Goal: Task Accomplishment & Management: Use online tool/utility

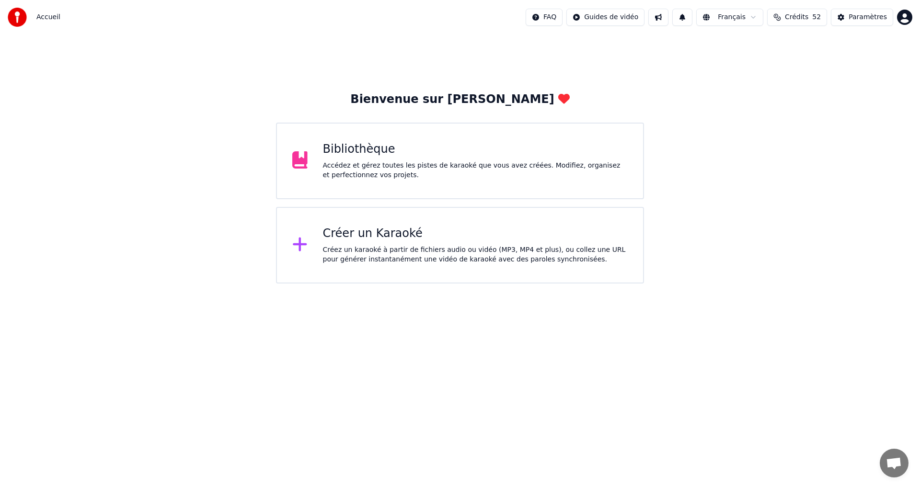
click at [901, 19] on html "Accueil FAQ Guides de vidéo Français Crédits 52 Paramètres Bienvenue sur Youka …" at bounding box center [460, 142] width 920 height 284
click at [378, 172] on html "Accueil FAQ Guides de vidéo Français Crédits 52 Paramètres Bienvenue sur Youka …" at bounding box center [460, 142] width 920 height 284
click at [351, 177] on div "Accédez et gérez toutes les pistes de karaoké que vous avez créées. Modifiez, o…" at bounding box center [475, 170] width 305 height 19
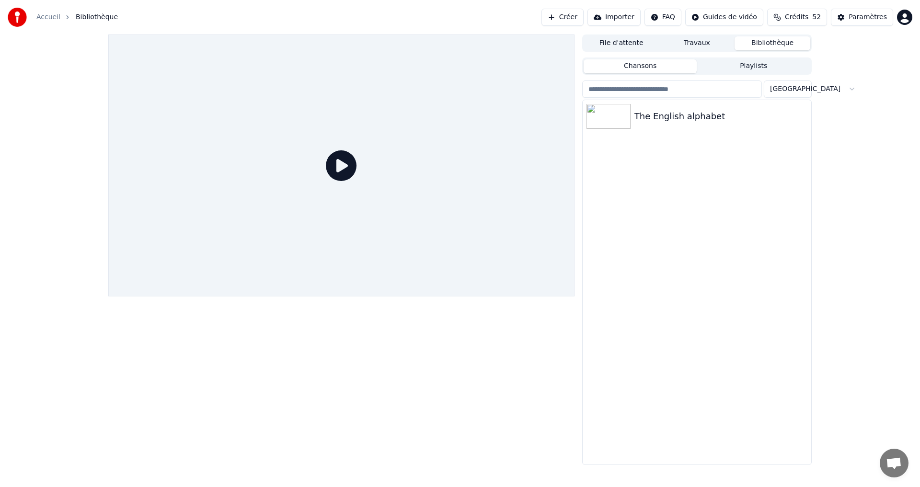
click at [707, 39] on button "Travaux" at bounding box center [697, 43] width 76 height 14
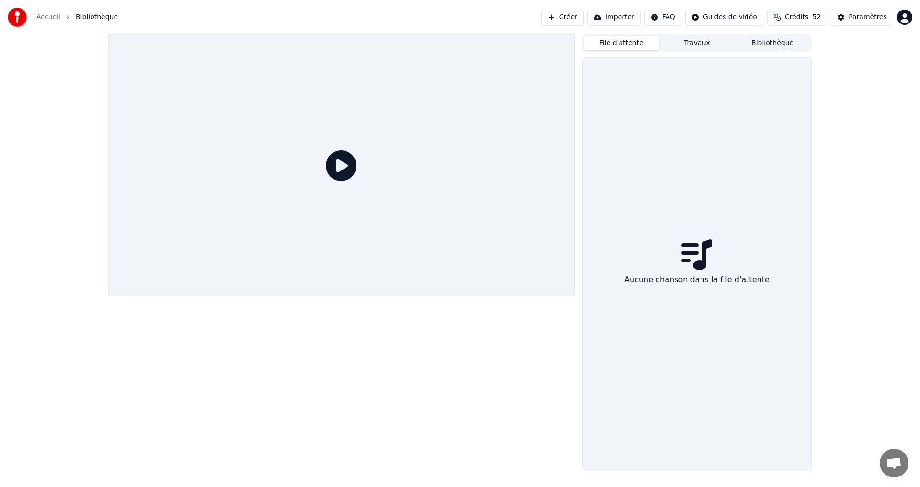
click at [618, 38] on button "File d'attente" at bounding box center [621, 43] width 76 height 14
click at [793, 40] on button "Bibliothèque" at bounding box center [772, 43] width 76 height 14
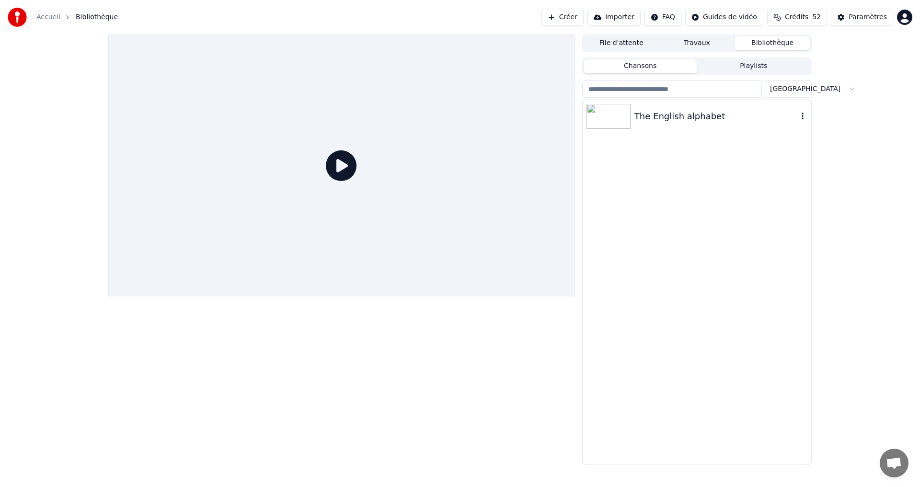
click at [673, 118] on div "The English alphabet" at bounding box center [715, 116] width 163 height 13
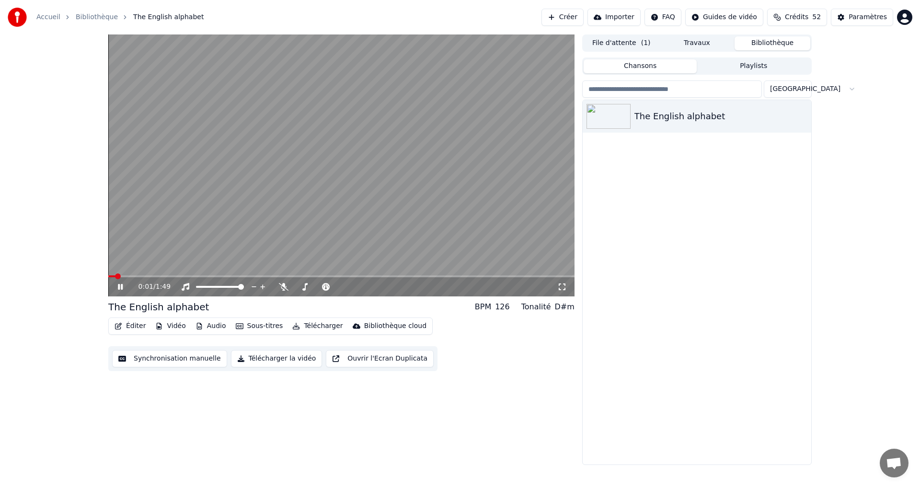
click at [118, 290] on icon at bounding box center [127, 287] width 23 height 8
click at [286, 289] on icon at bounding box center [284, 287] width 10 height 8
click at [118, 287] on icon at bounding box center [120, 287] width 6 height 7
click at [118, 287] on icon at bounding box center [127, 287] width 23 height 8
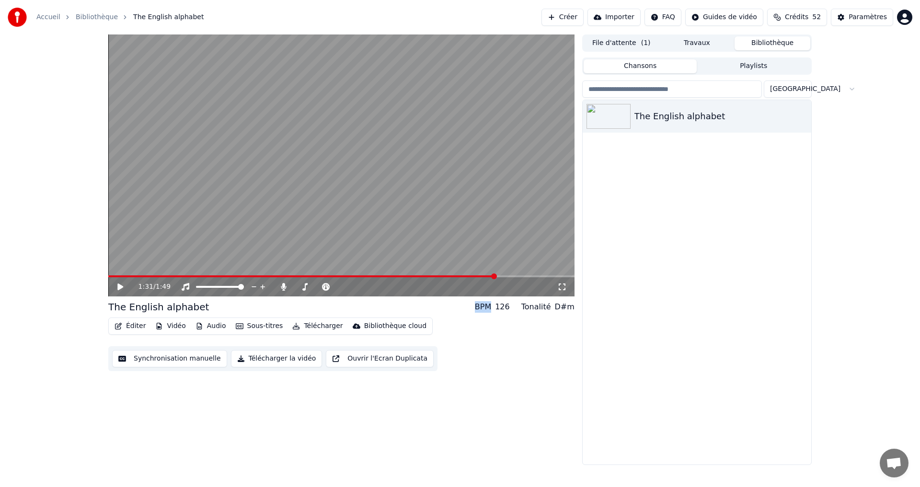
click at [497, 275] on span at bounding box center [494, 277] width 6 height 6
click at [124, 284] on icon at bounding box center [127, 287] width 23 height 8
drag, startPoint x: 123, startPoint y: 286, endPoint x: 127, endPoint y: 281, distance: 6.1
click at [125, 283] on div "1:42 / 1:49" at bounding box center [341, 287] width 458 height 10
click at [119, 289] on div "1:43 / 1:49" at bounding box center [341, 287] width 458 height 10
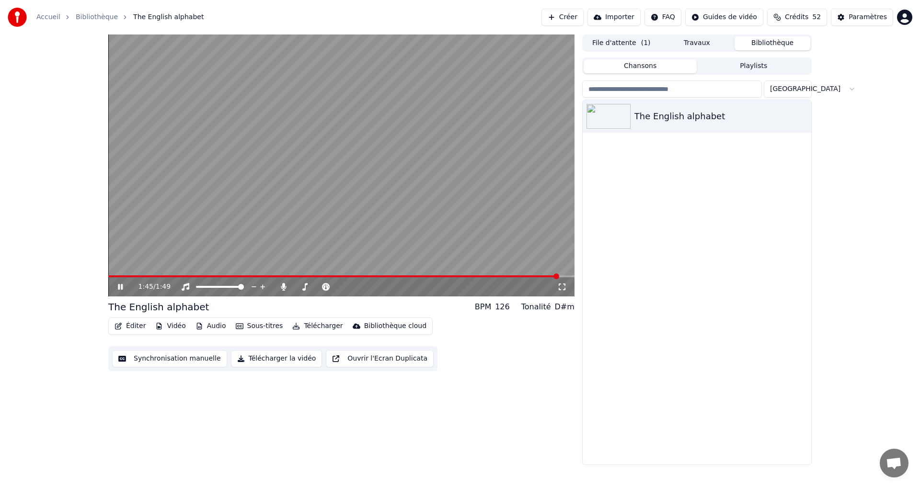
click at [123, 284] on icon at bounding box center [127, 287] width 23 height 8
click at [538, 276] on span at bounding box center [536, 277] width 6 height 6
click at [117, 290] on icon at bounding box center [127, 287] width 23 height 8
click at [438, 280] on div "1:46 / 1:49" at bounding box center [341, 286] width 466 height 19
click at [455, 275] on video at bounding box center [341, 165] width 466 height 262
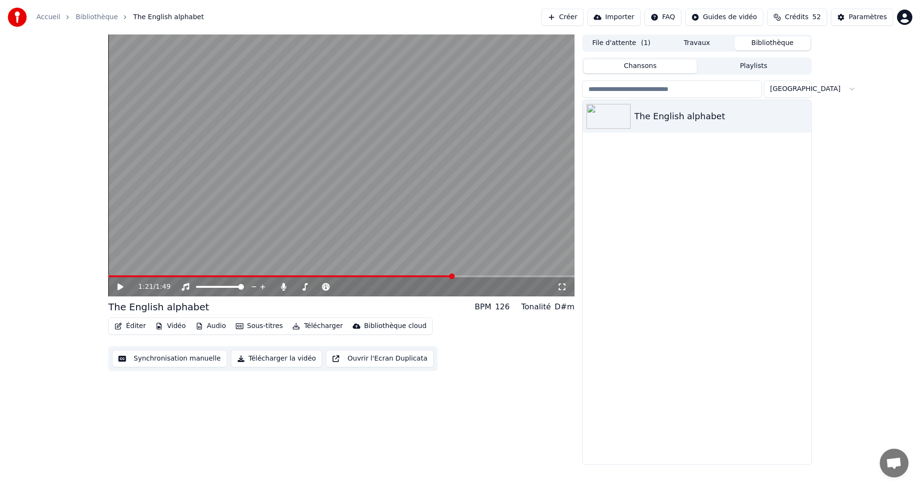
click at [453, 277] on span at bounding box center [280, 276] width 345 height 2
click at [122, 286] on icon at bounding box center [120, 287] width 6 height 7
drag, startPoint x: 118, startPoint y: 288, endPoint x: 117, endPoint y: 283, distance: 4.9
click at [118, 286] on icon at bounding box center [127, 287] width 23 height 8
drag, startPoint x: 114, startPoint y: 287, endPoint x: 107, endPoint y: 287, distance: 6.2
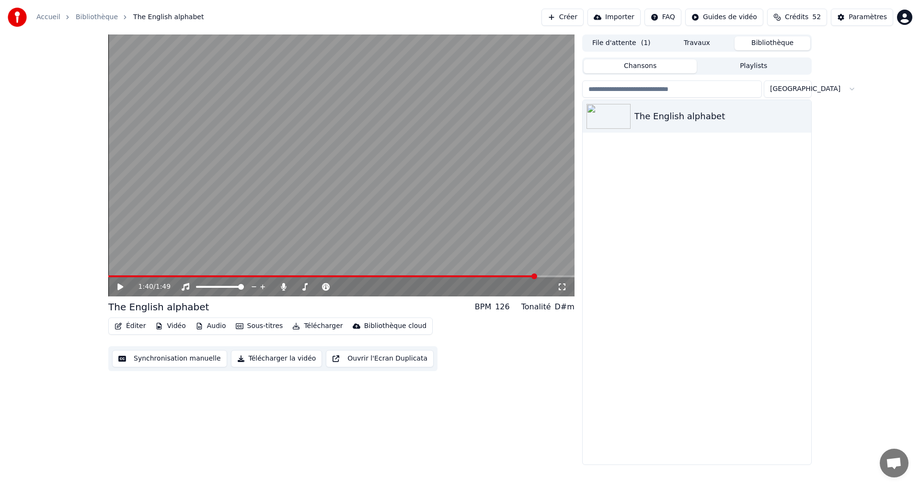
click at [113, 287] on div "1:40 / 1:49" at bounding box center [341, 287] width 458 height 10
click at [526, 278] on span at bounding box center [523, 277] width 6 height 6
click at [123, 290] on icon at bounding box center [127, 287] width 23 height 8
click at [514, 275] on span at bounding box center [323, 276] width 430 height 2
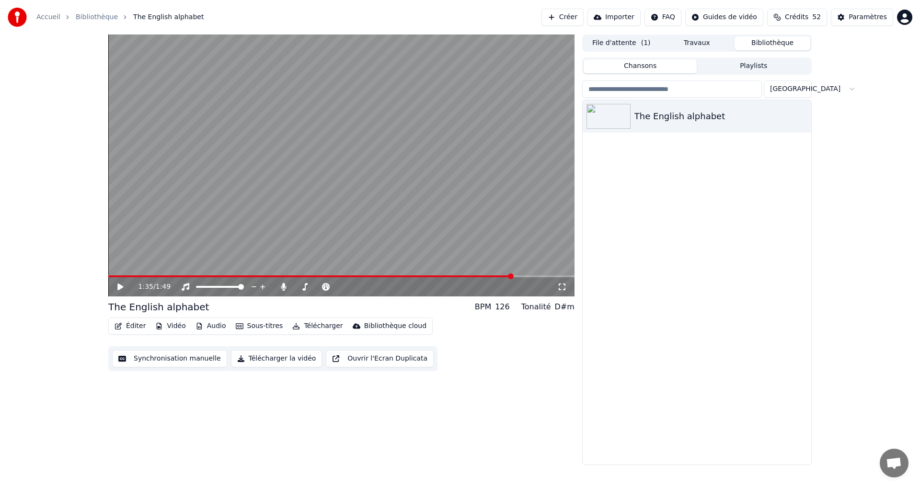
click at [117, 286] on icon at bounding box center [127, 287] width 23 height 8
click at [116, 286] on icon at bounding box center [127, 287] width 23 height 8
click at [525, 275] on span at bounding box center [523, 277] width 6 height 6
click at [121, 289] on icon at bounding box center [127, 287] width 23 height 8
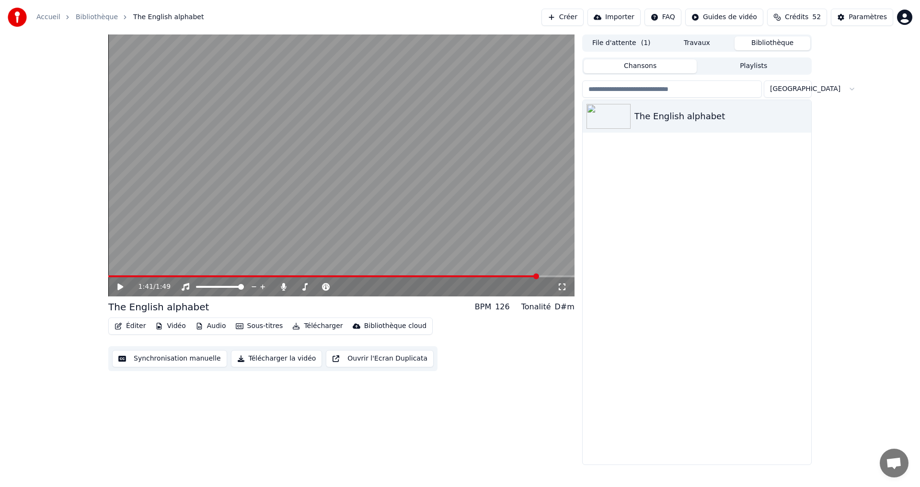
click at [117, 284] on icon at bounding box center [127, 287] width 23 height 8
click at [120, 283] on div "1:44 / 1:49" at bounding box center [341, 287] width 458 height 10
click at [120, 285] on icon at bounding box center [127, 287] width 23 height 8
click at [128, 329] on button "Éditer" at bounding box center [130, 326] width 39 height 13
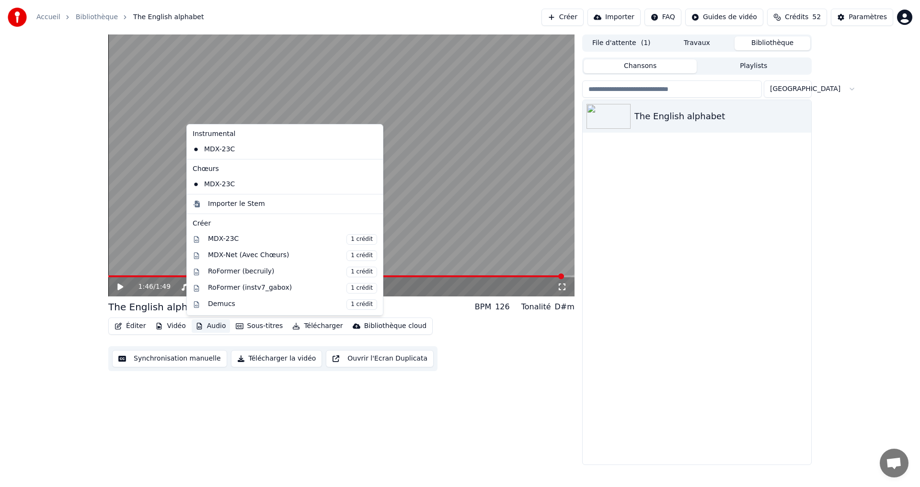
click at [660, 223] on div "The English alphabet" at bounding box center [697, 282] width 229 height 365
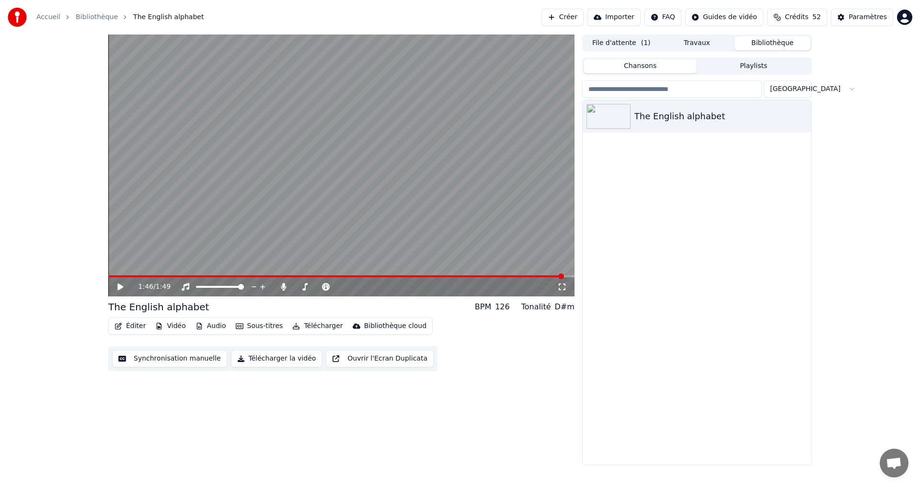
click at [153, 356] on button "Synchronisation manuelle" at bounding box center [169, 358] width 115 height 17
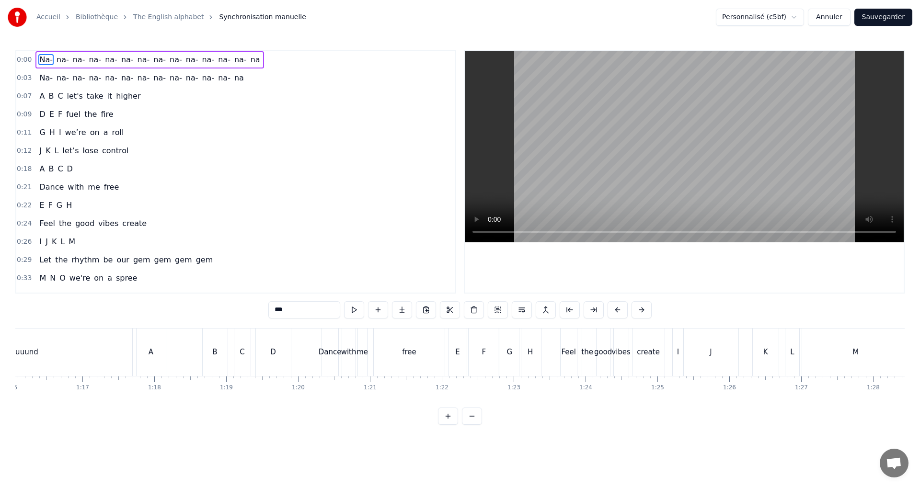
scroll to position [0, 5561]
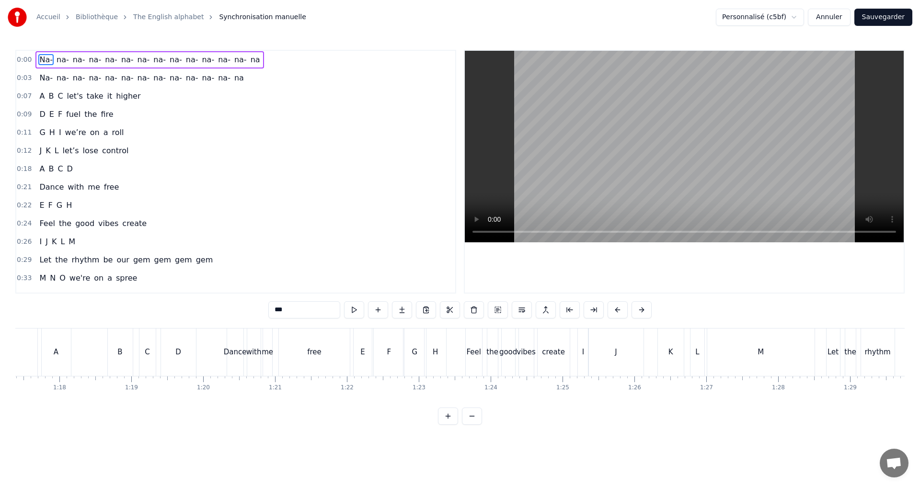
drag, startPoint x: 1034, startPoint y: 309, endPoint x: 1030, endPoint y: 318, distance: 9.4
click at [919, 318] on html "Accueil Bibliothèque The English alphabet Synchronisation manuelle Personnalisé…" at bounding box center [460, 220] width 920 height 440
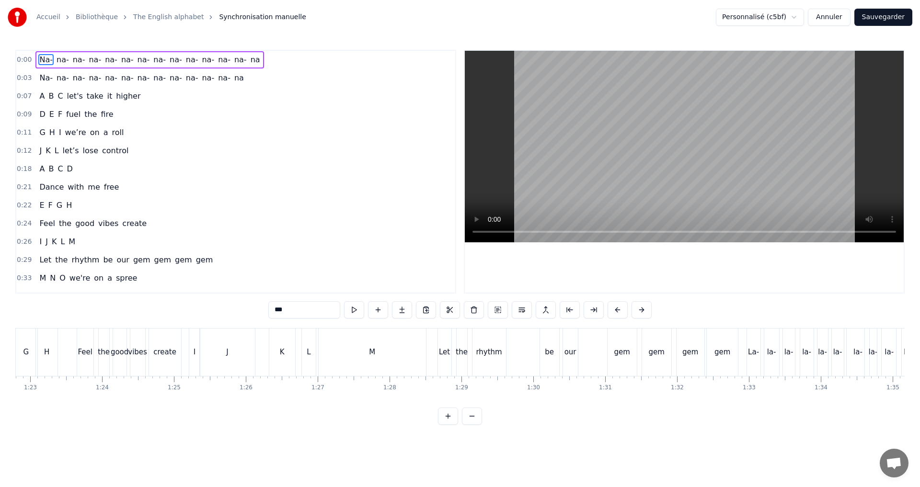
scroll to position [0, 6977]
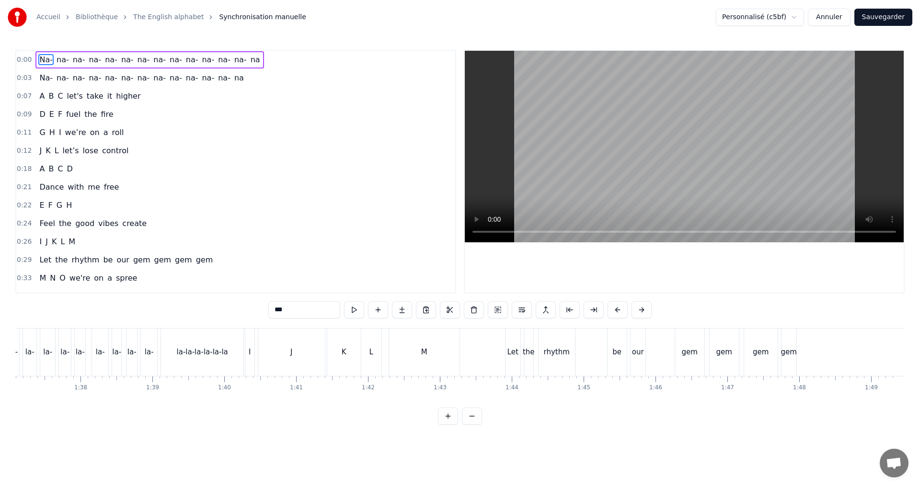
click at [472, 424] on button at bounding box center [472, 416] width 20 height 17
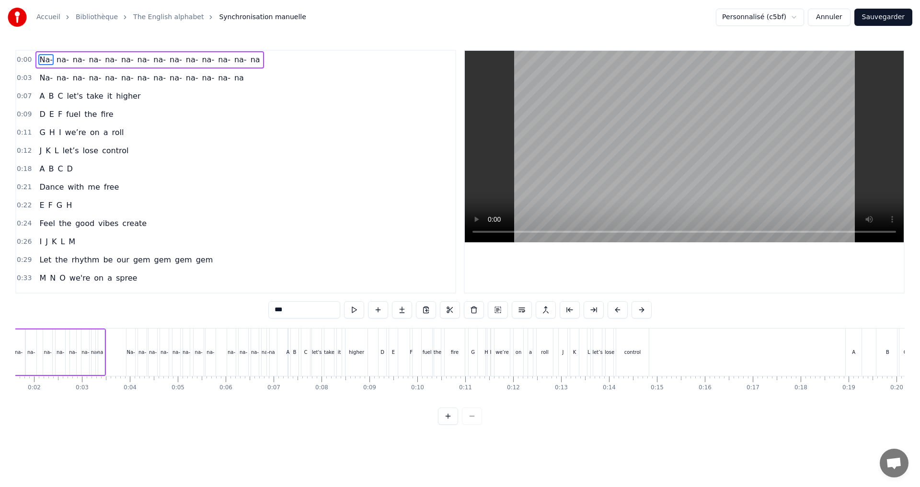
scroll to position [0, 0]
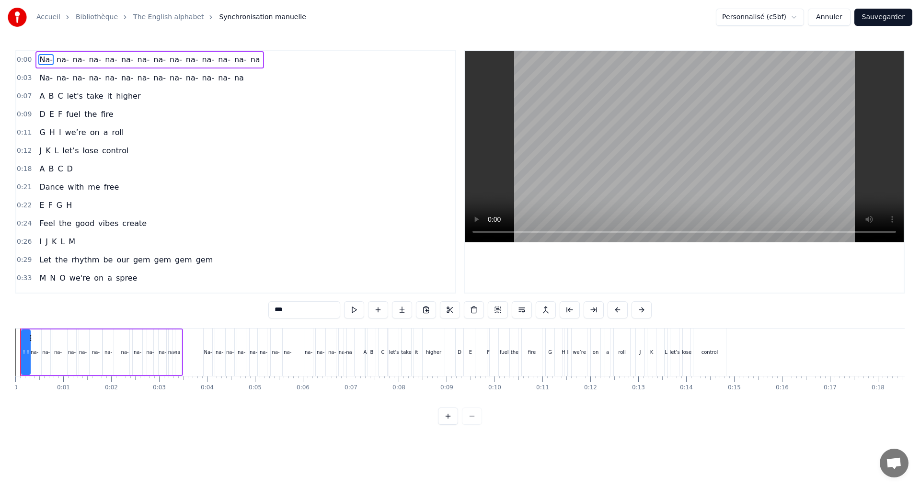
click at [446, 424] on button at bounding box center [448, 416] width 20 height 17
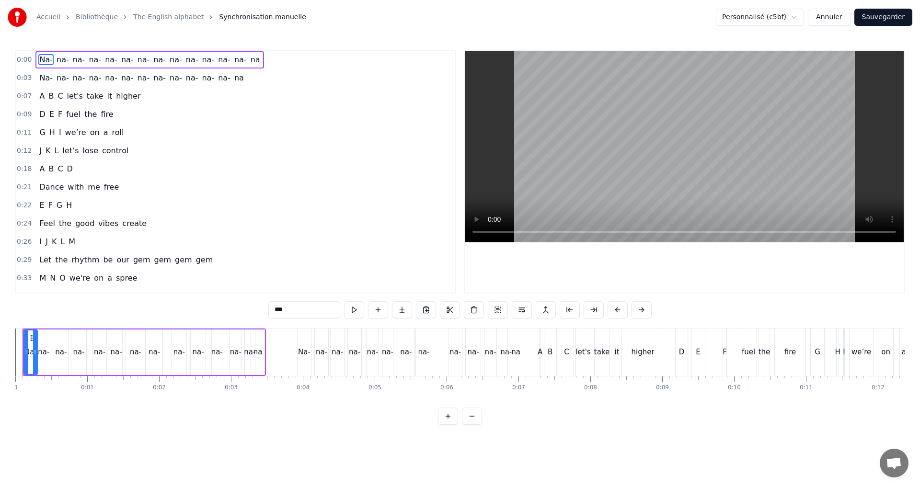
click at [446, 424] on button at bounding box center [448, 416] width 20 height 17
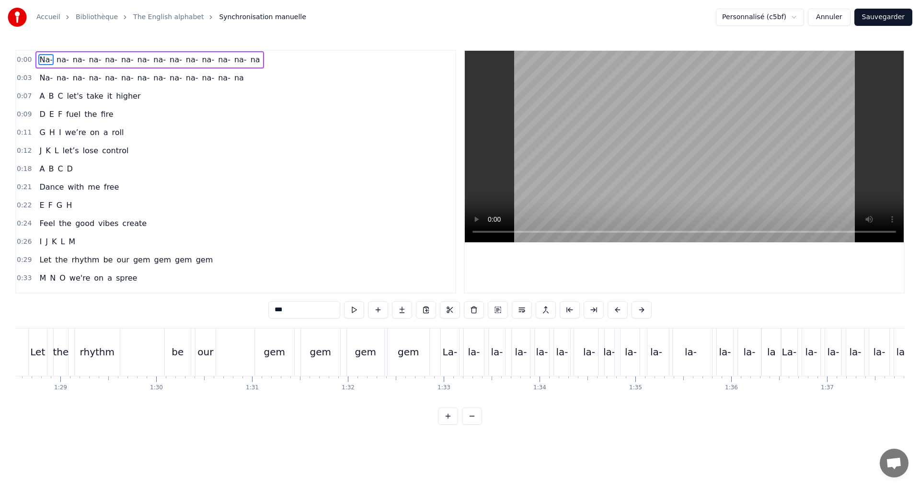
scroll to position [0, 8483]
click at [398, 347] on div "gem" at bounding box center [408, 352] width 42 height 47
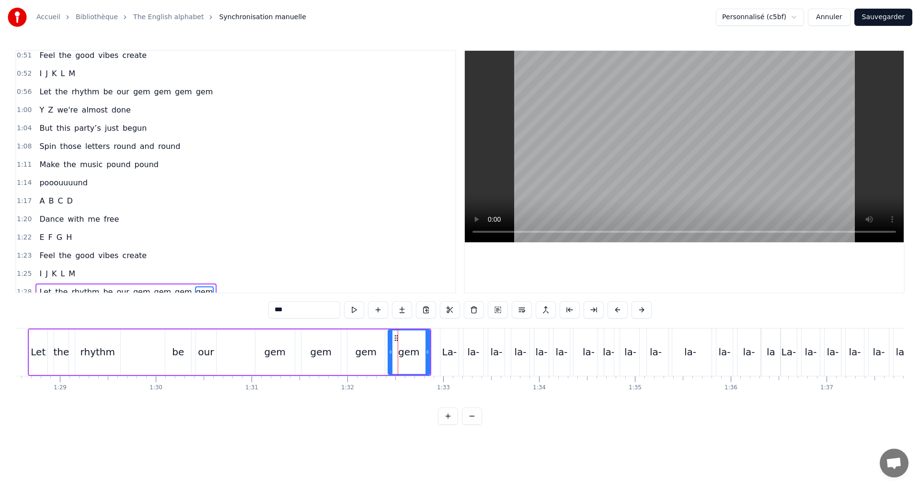
scroll to position [432, 0]
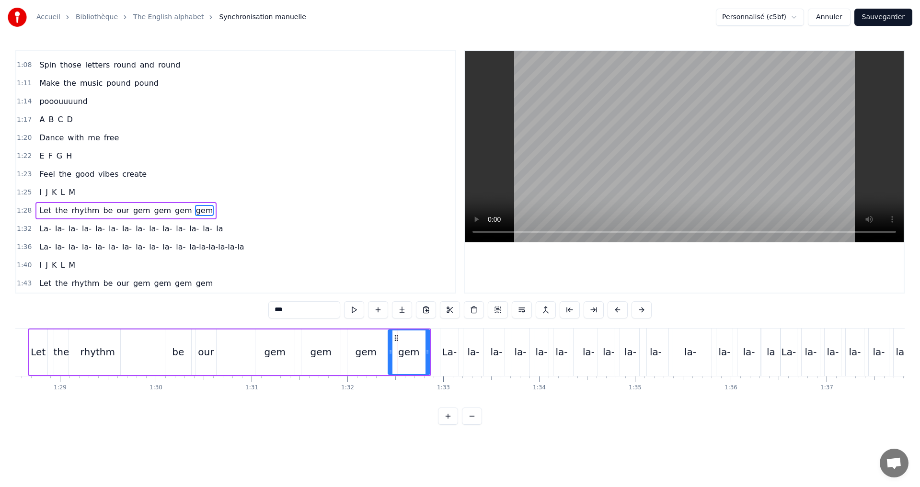
click at [360, 308] on button at bounding box center [354, 309] width 20 height 17
click at [38, 229] on span "La-" at bounding box center [45, 228] width 14 height 11
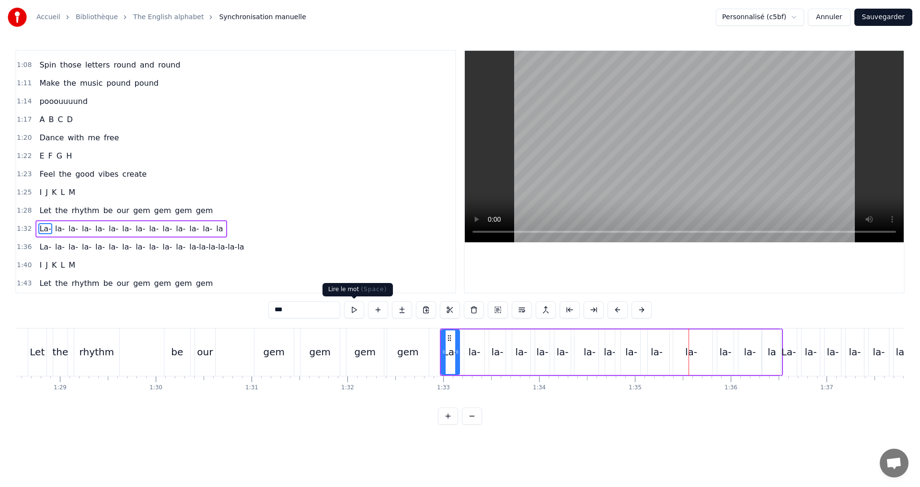
click at [354, 308] on button at bounding box center [354, 309] width 20 height 17
click at [351, 306] on button at bounding box center [354, 309] width 20 height 17
click at [350, 305] on button at bounding box center [354, 309] width 20 height 17
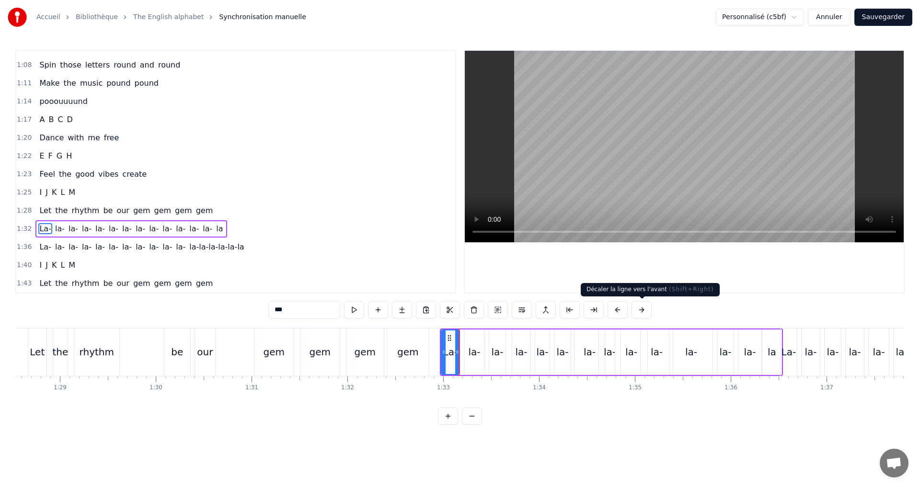
click at [637, 310] on button at bounding box center [641, 309] width 20 height 17
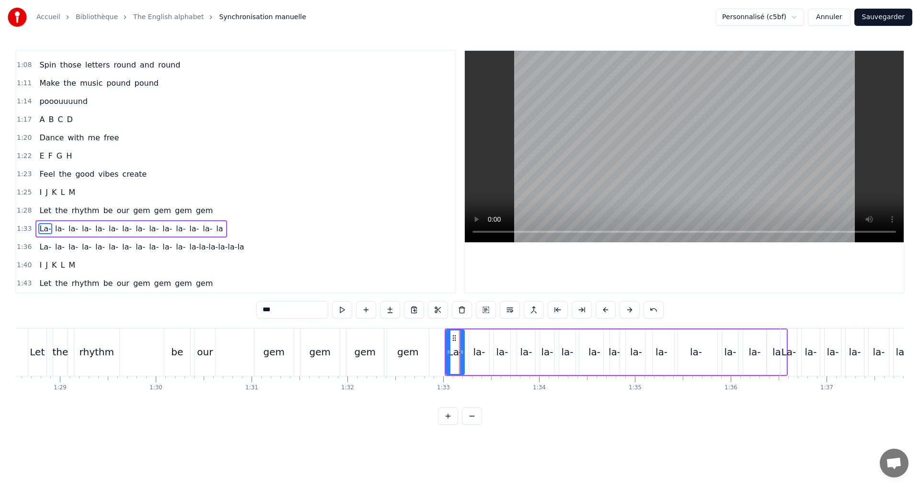
click at [68, 243] on span "la-" at bounding box center [73, 246] width 11 height 11
type input "***"
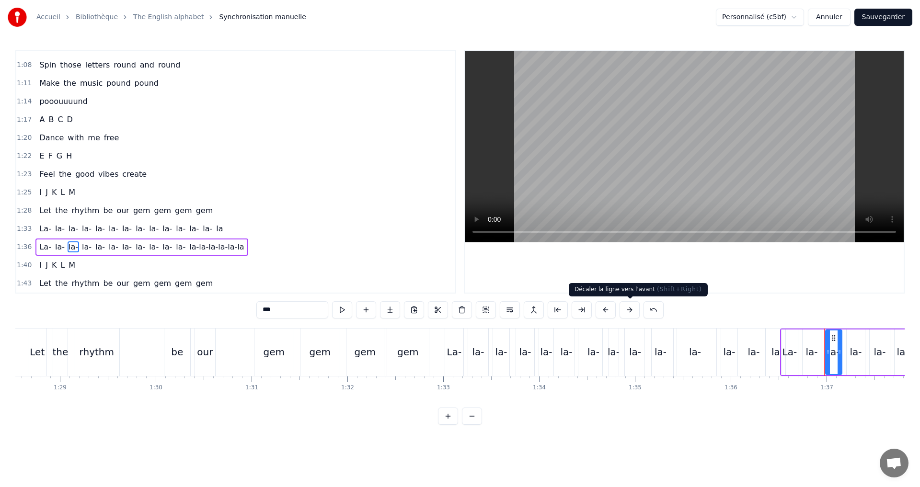
click at [626, 309] on button at bounding box center [629, 309] width 20 height 17
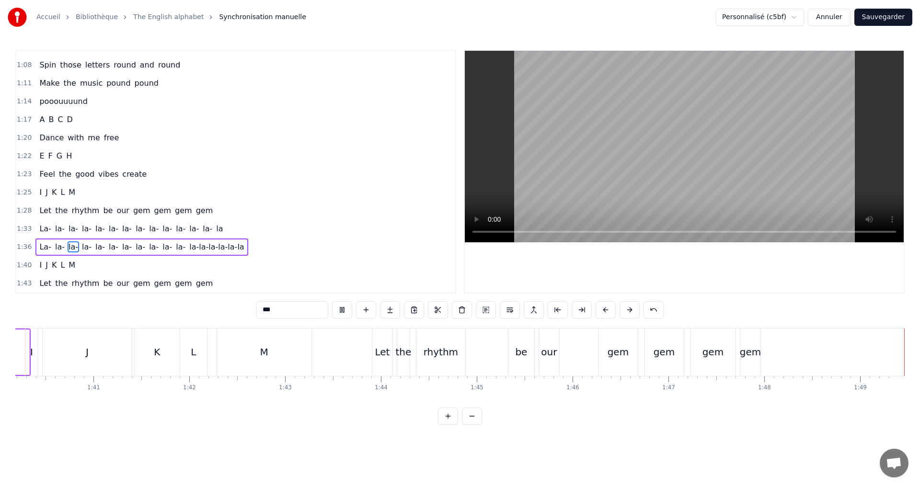
scroll to position [0, 9599]
click at [886, 19] on button "Sauvegarder" at bounding box center [883, 17] width 58 height 17
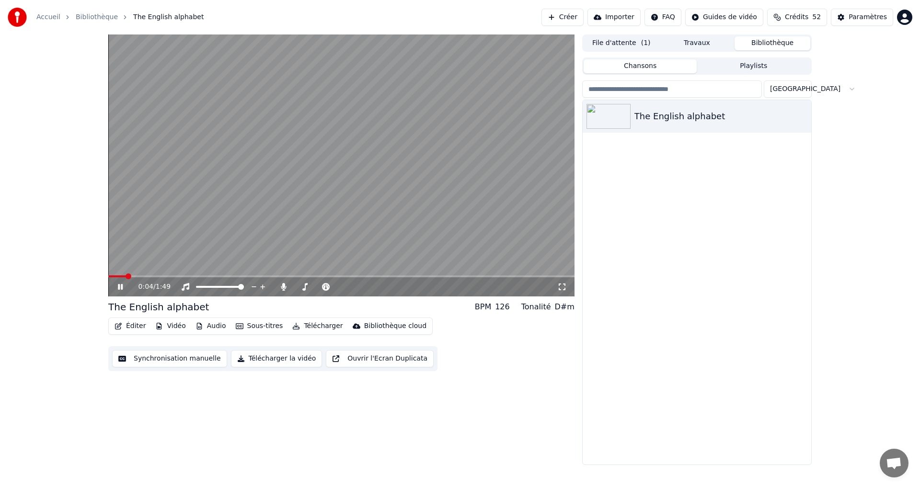
click at [265, 362] on button "Télécharger la vidéo" at bounding box center [277, 358] width 92 height 17
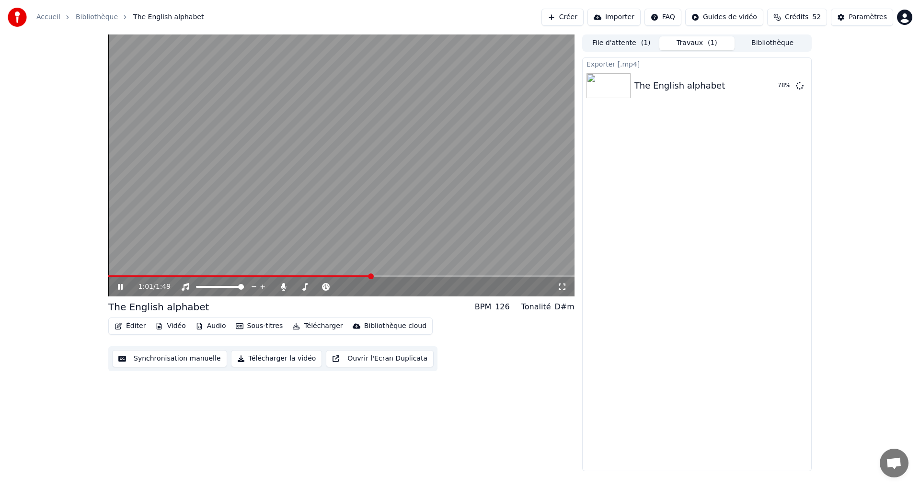
click at [120, 291] on icon at bounding box center [127, 287] width 23 height 8
click at [480, 275] on video at bounding box center [341, 165] width 466 height 262
click at [471, 277] on span at bounding box center [341, 276] width 466 height 2
click at [766, 84] on button "Afficher" at bounding box center [771, 85] width 42 height 17
